Goal: Navigation & Orientation: Find specific page/section

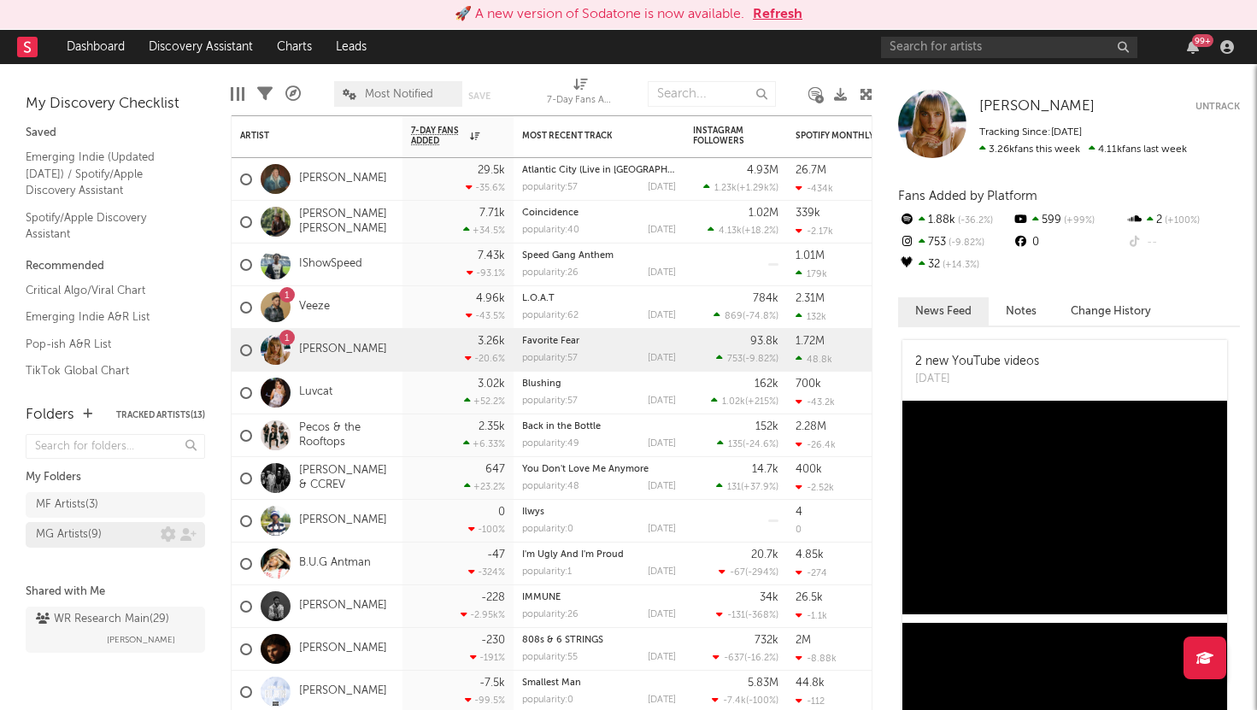
click at [91, 528] on div "MG Artists ( 9 )" at bounding box center [69, 534] width 66 height 21
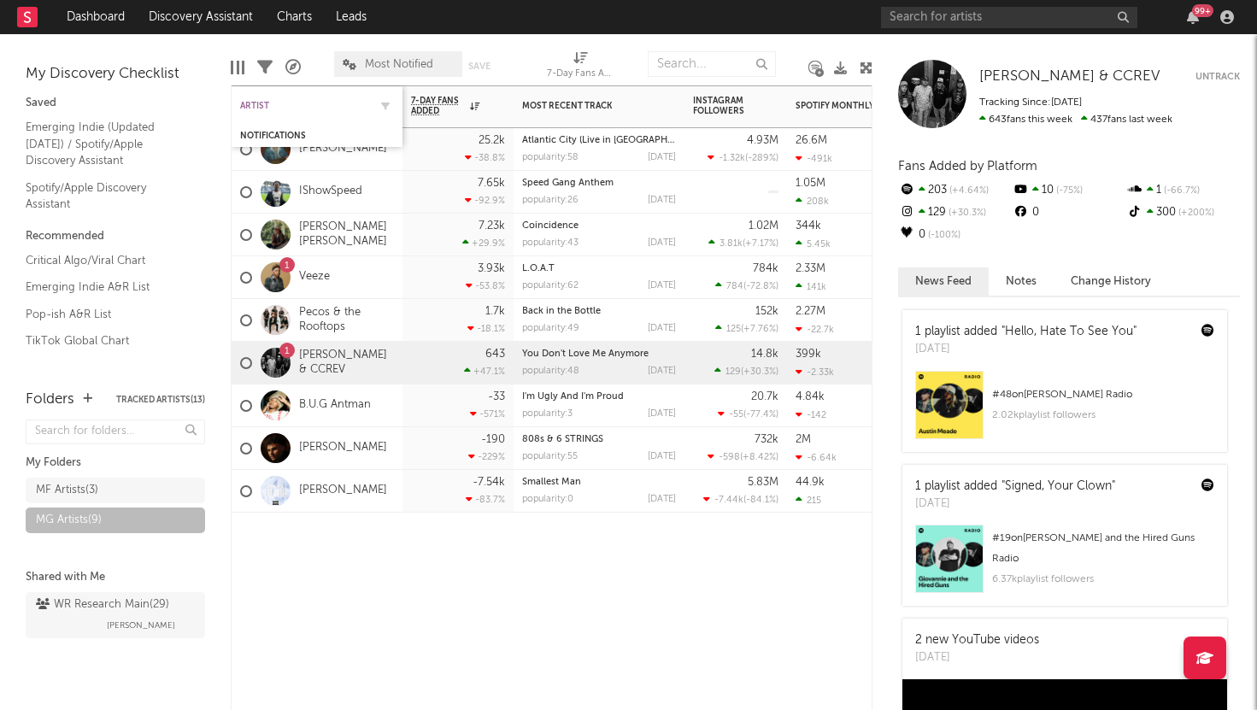
click at [269, 102] on div "Artist" at bounding box center [304, 106] width 128 height 10
